Goal: Find specific page/section: Find specific page/section

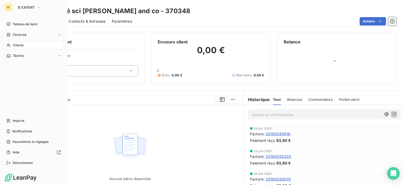
click at [12, 46] on div "Clients" at bounding box center [33, 45] width 59 height 8
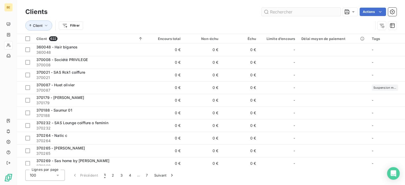
click at [276, 13] on input "text" at bounding box center [301, 12] width 79 height 8
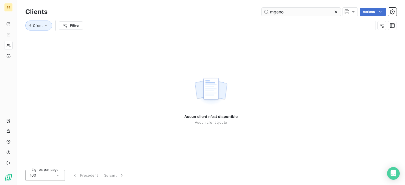
click at [274, 12] on input "mgano" at bounding box center [301, 12] width 79 height 8
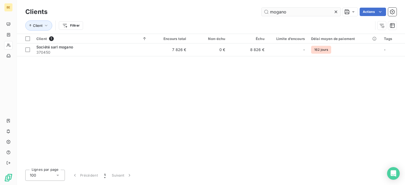
click at [295, 12] on input "mogano" at bounding box center [301, 12] width 79 height 8
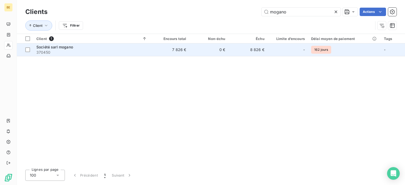
type input "mogano"
click at [72, 49] on span "Société sarl mogano" at bounding box center [54, 47] width 37 height 4
